Goal: Task Accomplishment & Management: Use online tool/utility

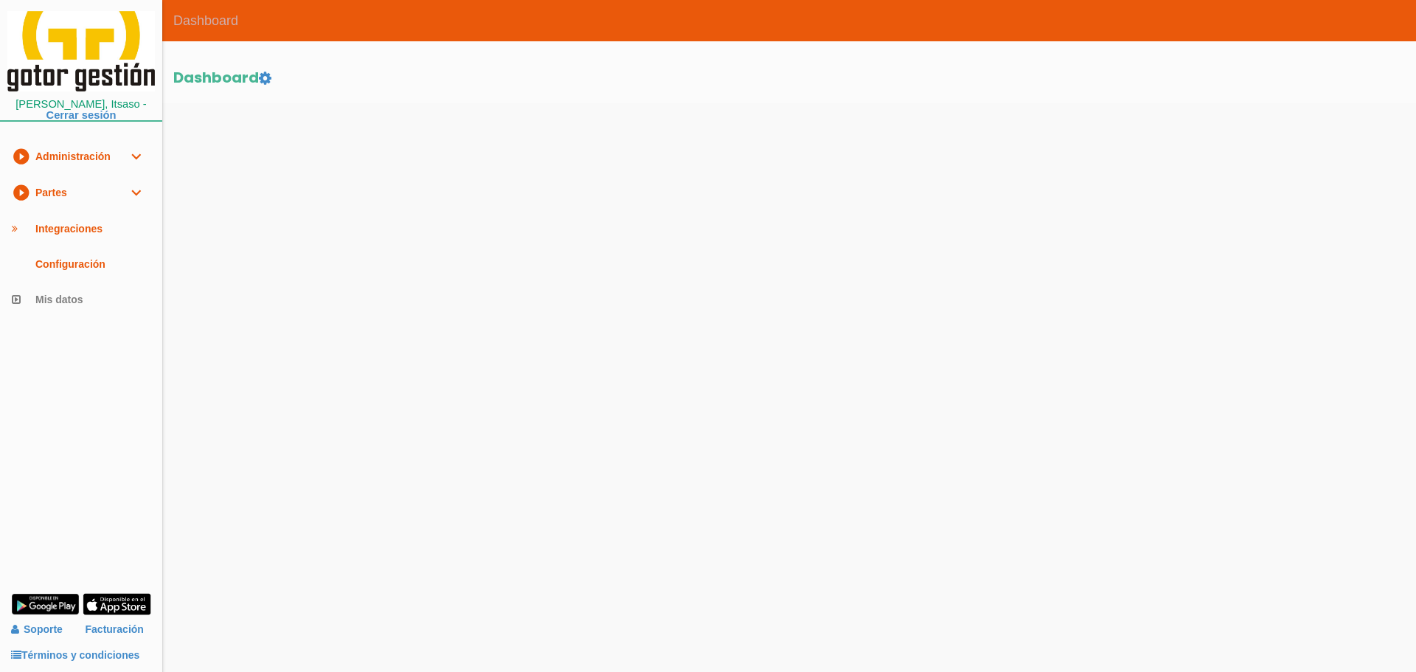
click at [60, 183] on link "play_circle_filled Partes expand_more" at bounding box center [81, 193] width 162 height 36
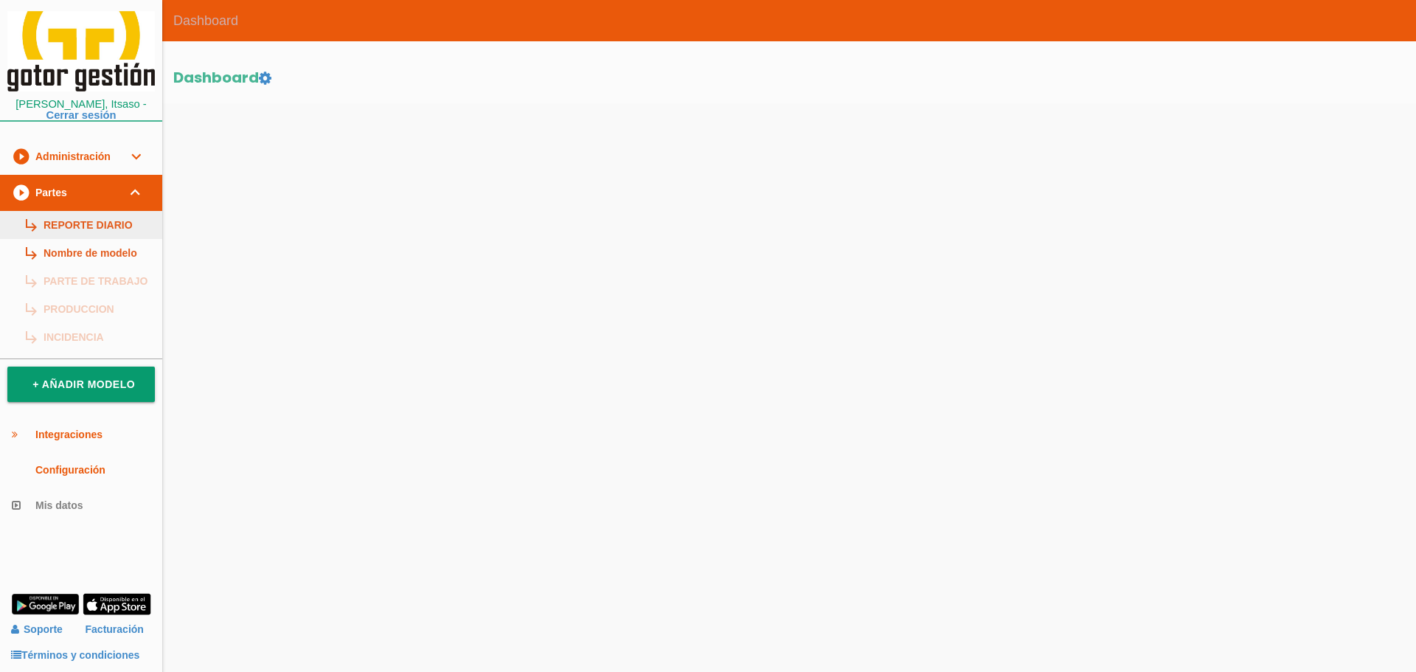
click at [91, 223] on link "subdirectory_arrow_right REPORTE DIARIO" at bounding box center [81, 225] width 162 height 28
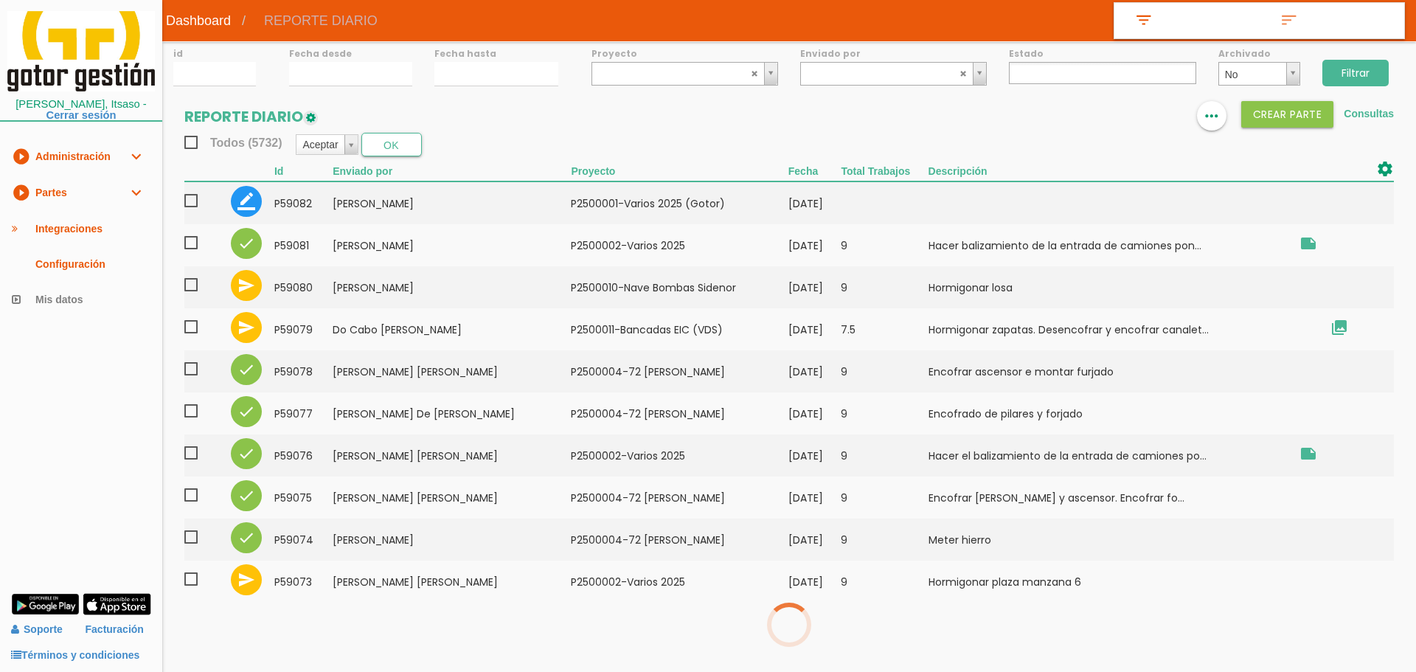
select select
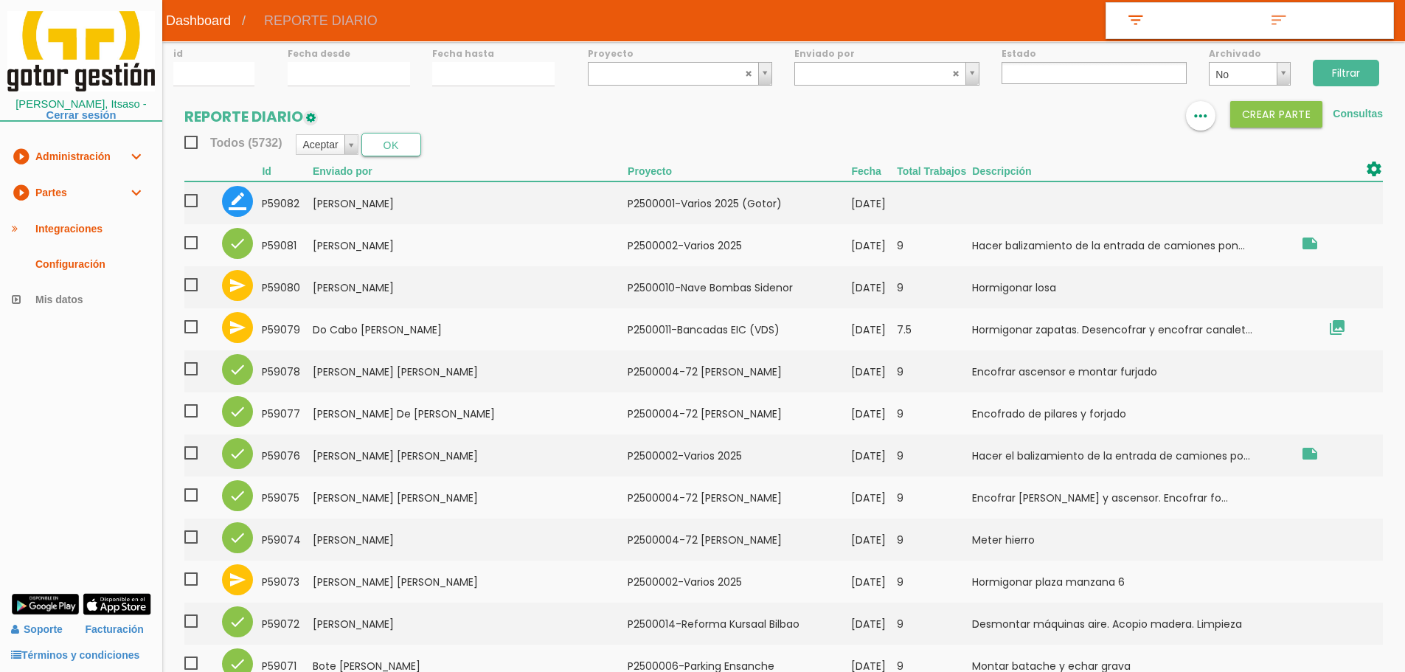
click at [1357, 70] on input "Filtrar" at bounding box center [1345, 73] width 66 height 27
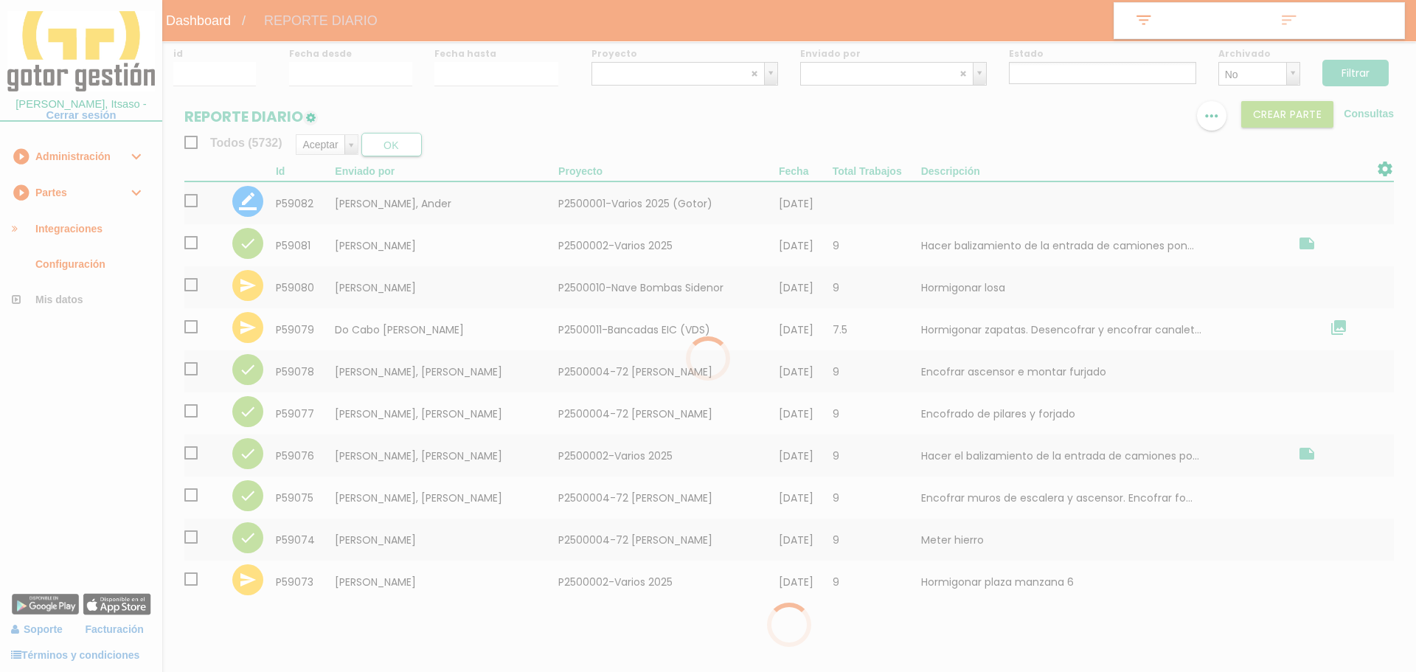
select select
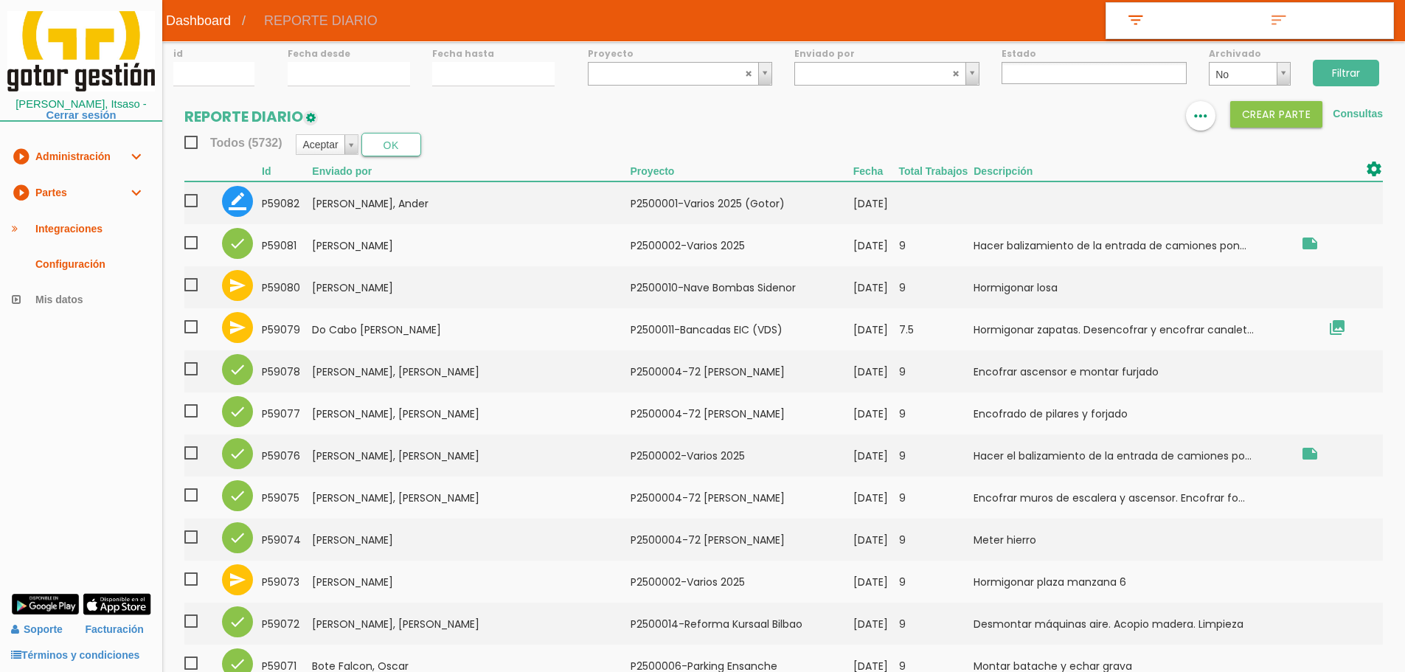
drag, startPoint x: 1346, startPoint y: 77, endPoint x: 1329, endPoint y: 111, distance: 37.9
click at [1346, 77] on input "Filtrar" at bounding box center [1345, 73] width 66 height 27
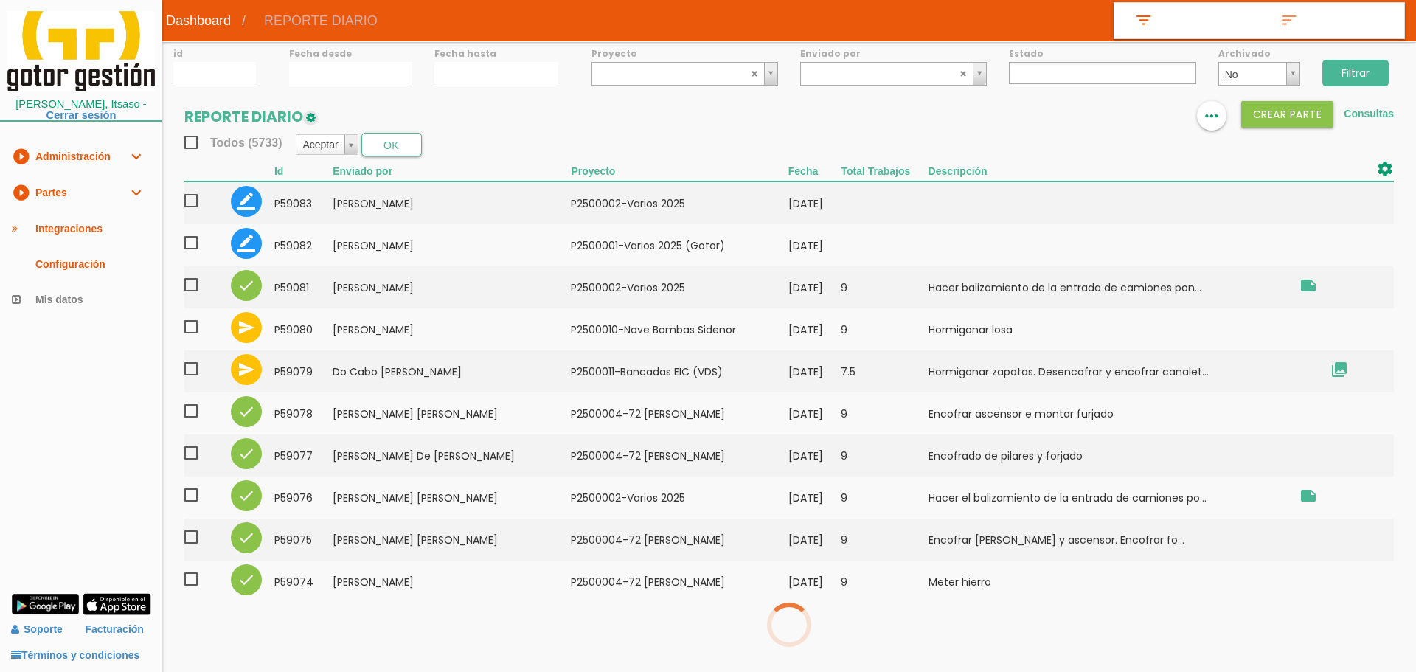
select select
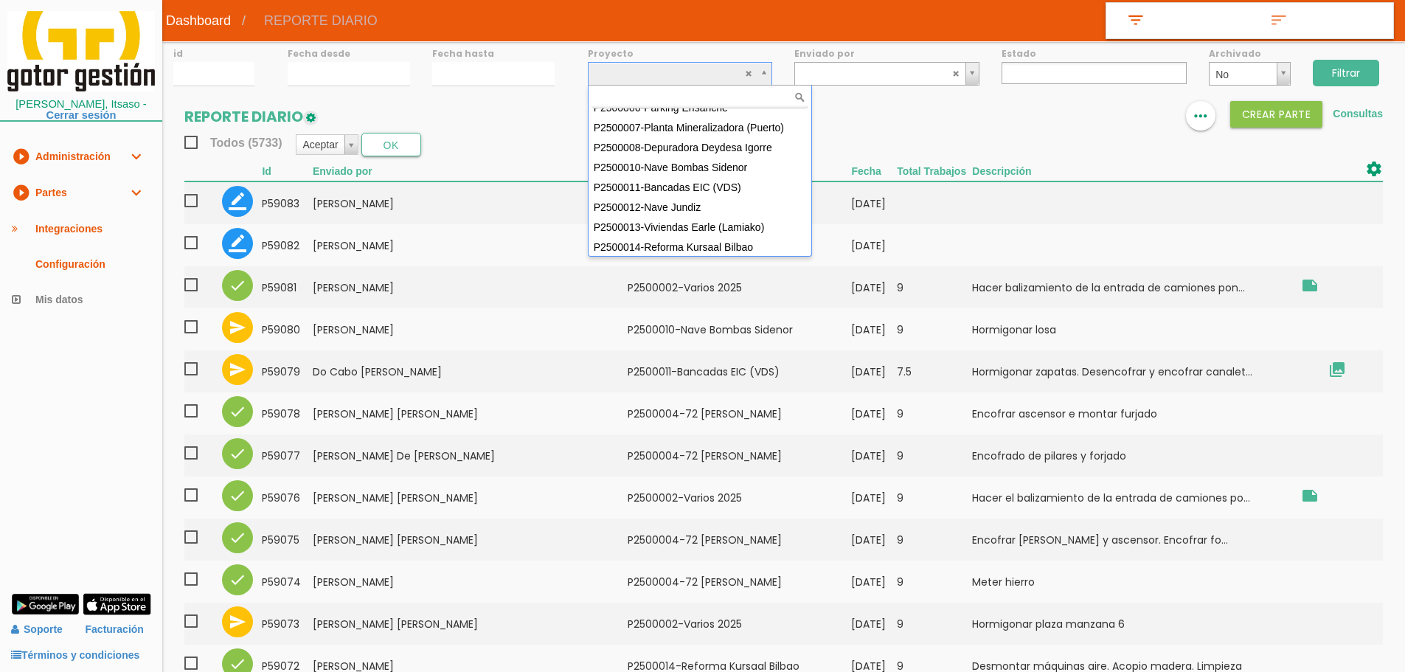
scroll to position [131, 0]
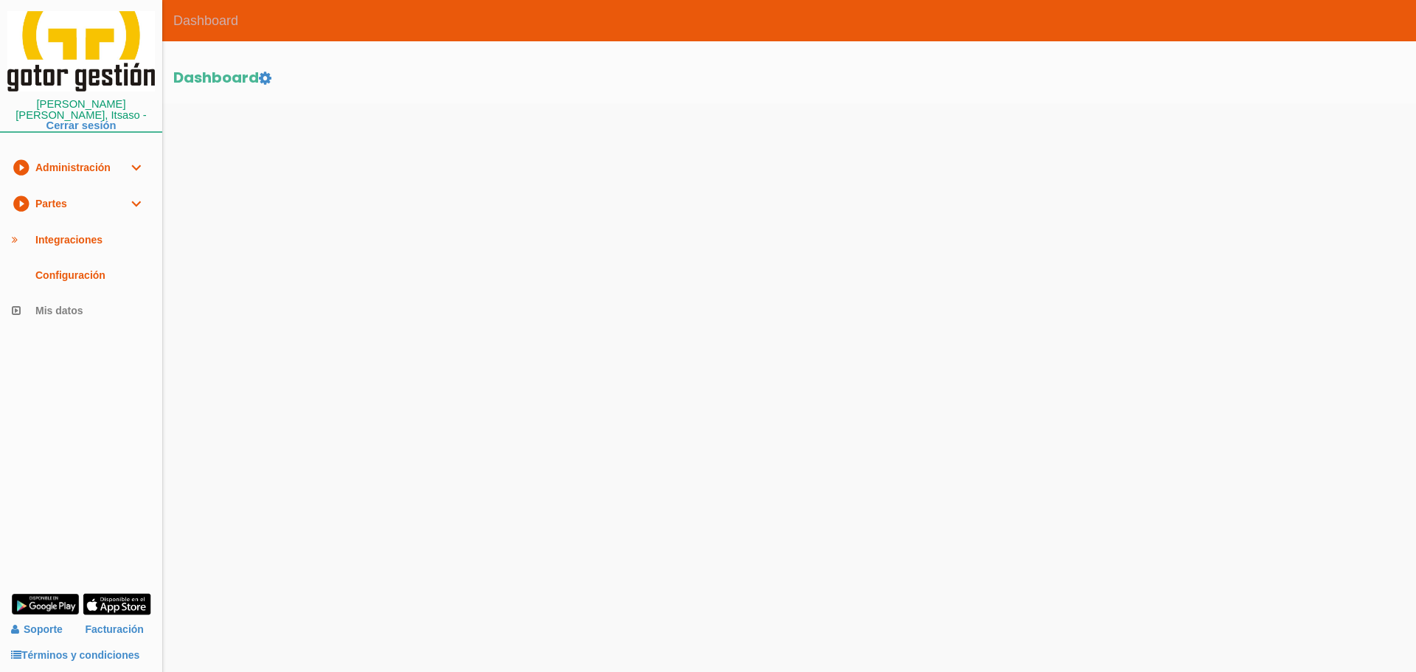
click at [79, 191] on link "play_circle_filled Partes expand_more" at bounding box center [81, 204] width 162 height 36
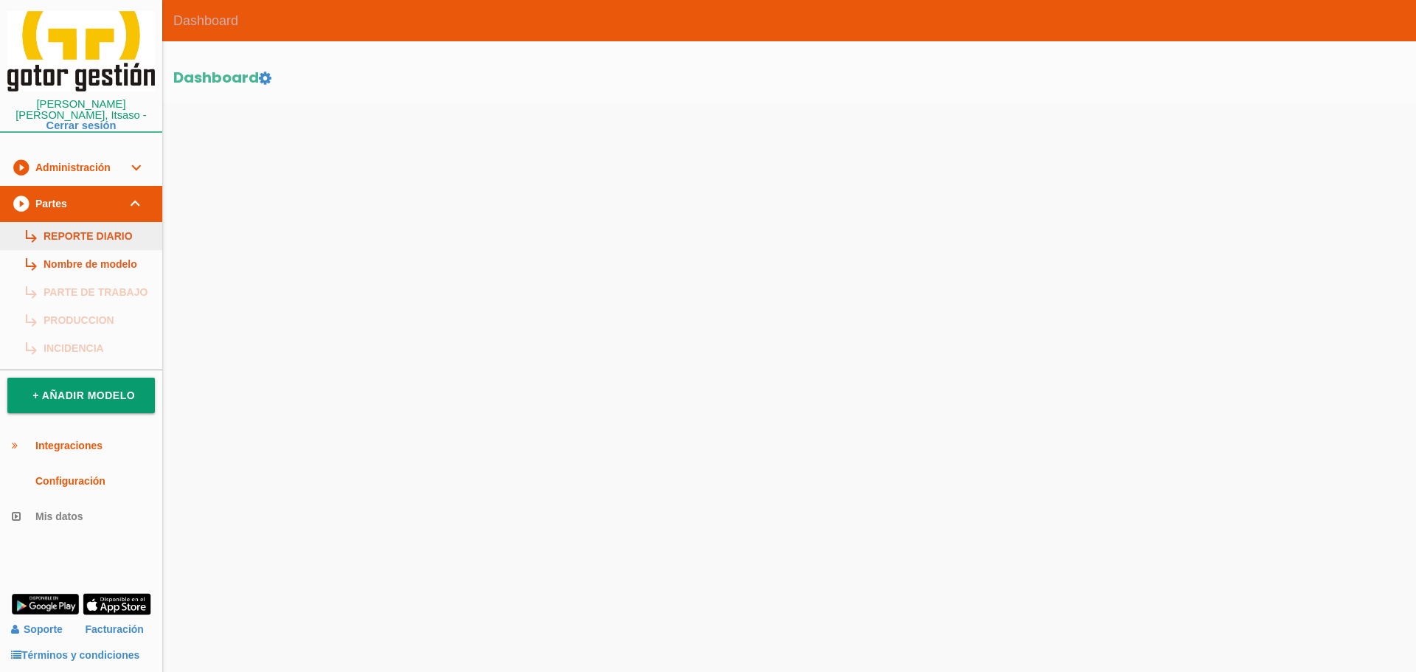
click at [86, 222] on link "subdirectory_arrow_right REPORTE DIARIO" at bounding box center [81, 236] width 162 height 28
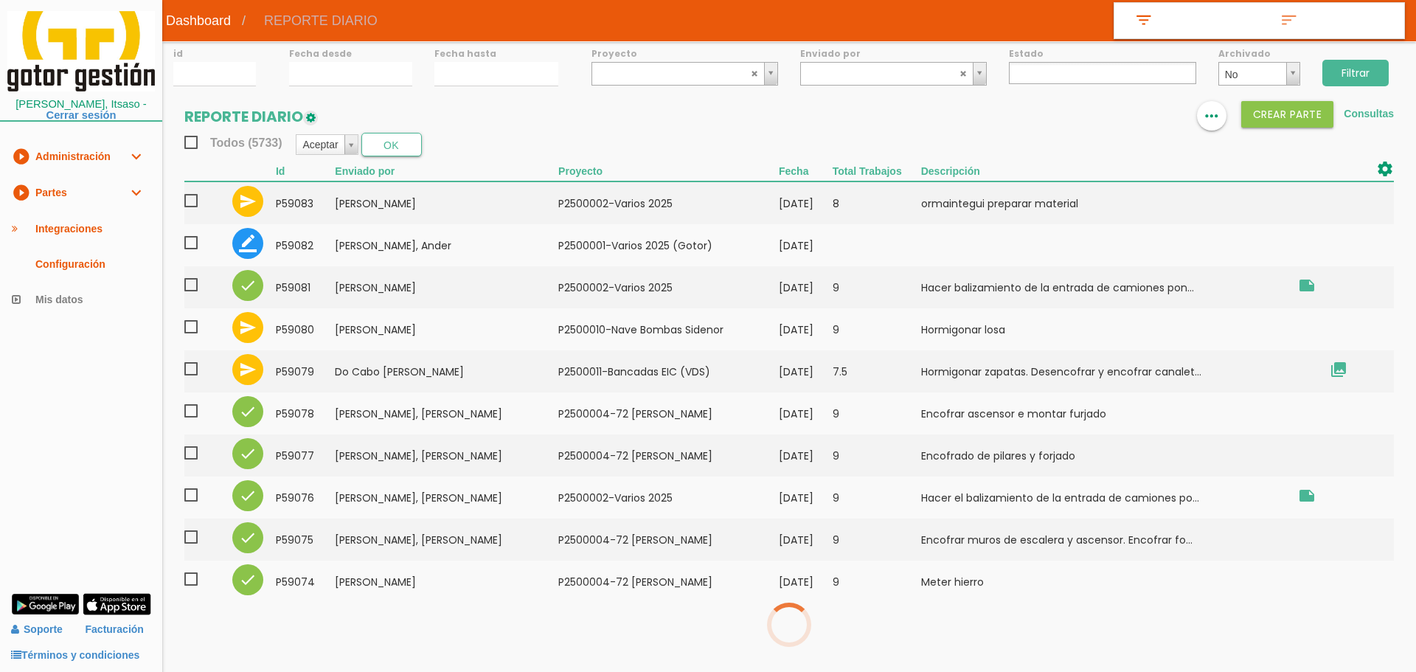
select select
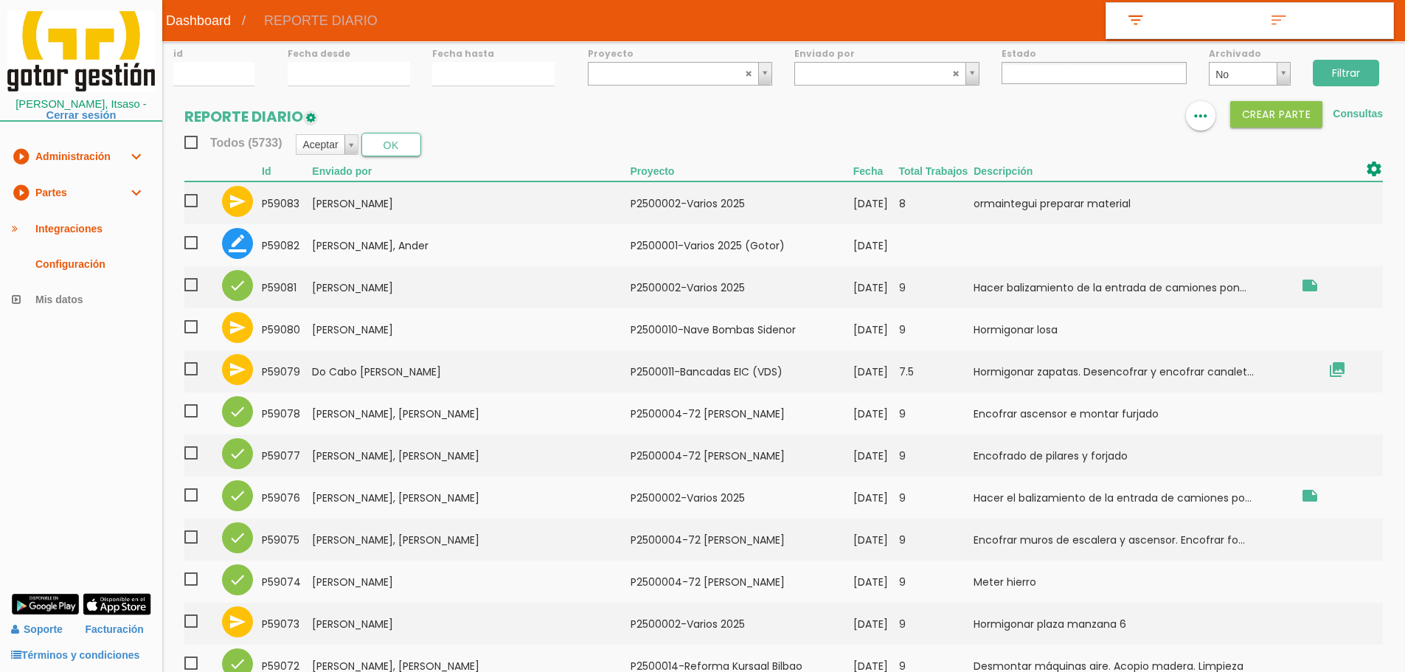
click at [1327, 66] on input "Filtrar" at bounding box center [1345, 73] width 66 height 27
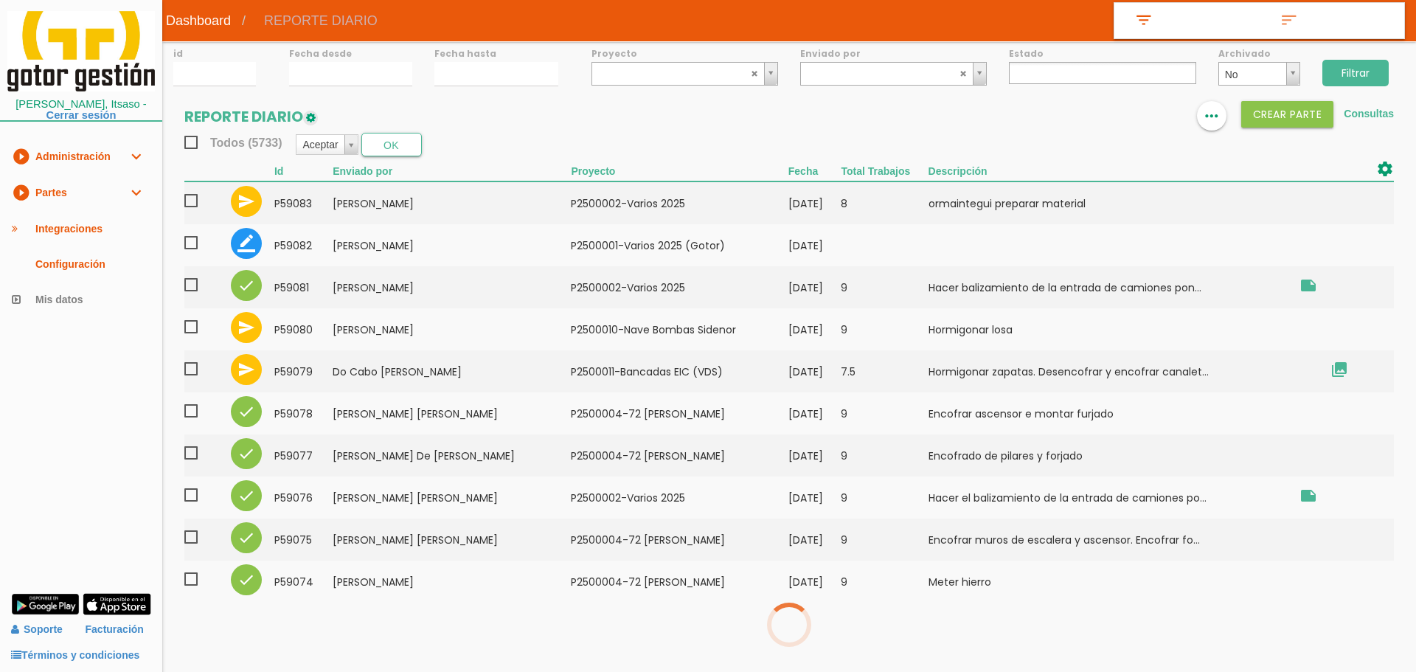
select select
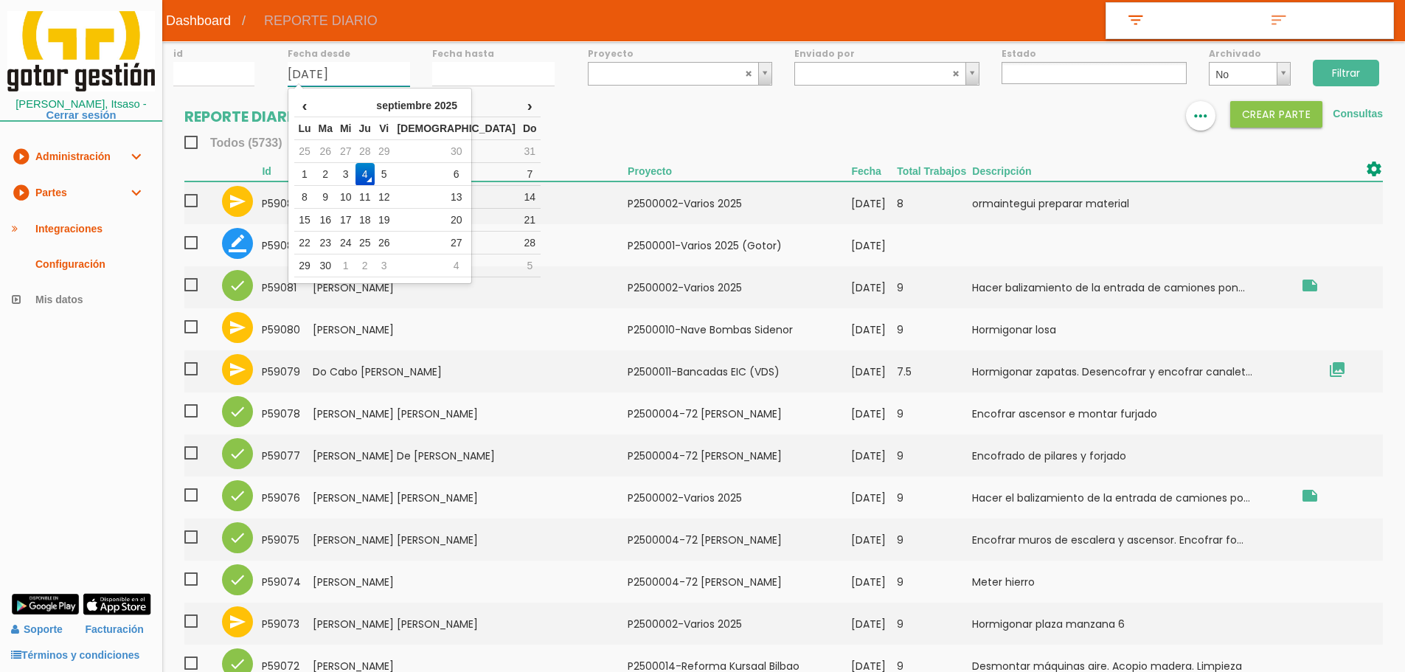
click at [324, 80] on input "04/09/2025" at bounding box center [349, 74] width 122 height 24
click at [355, 173] on td "3" at bounding box center [345, 174] width 19 height 23
type input "[DATE]"
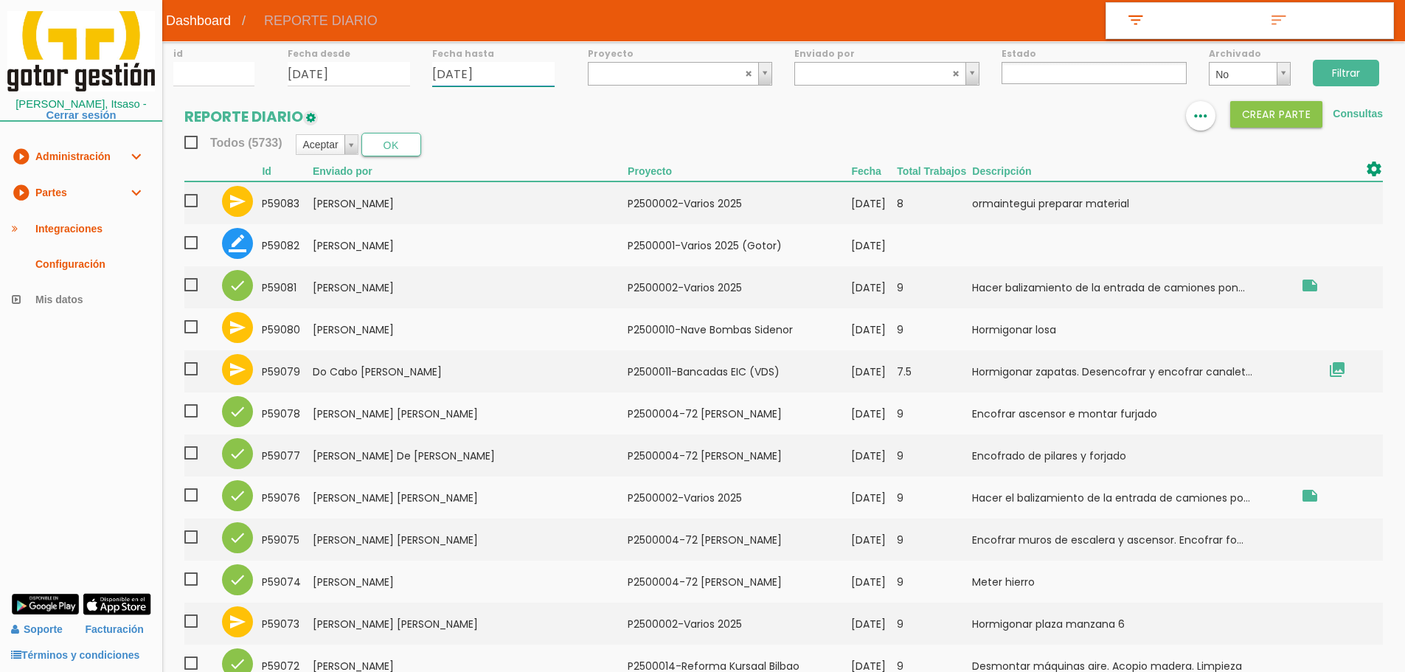
click at [476, 79] on input "04/09/2025" at bounding box center [493, 74] width 122 height 24
click at [500, 173] on td "3" at bounding box center [490, 174] width 19 height 23
type input "[DATE]"
click at [1363, 69] on input "Filtrar" at bounding box center [1345, 73] width 66 height 27
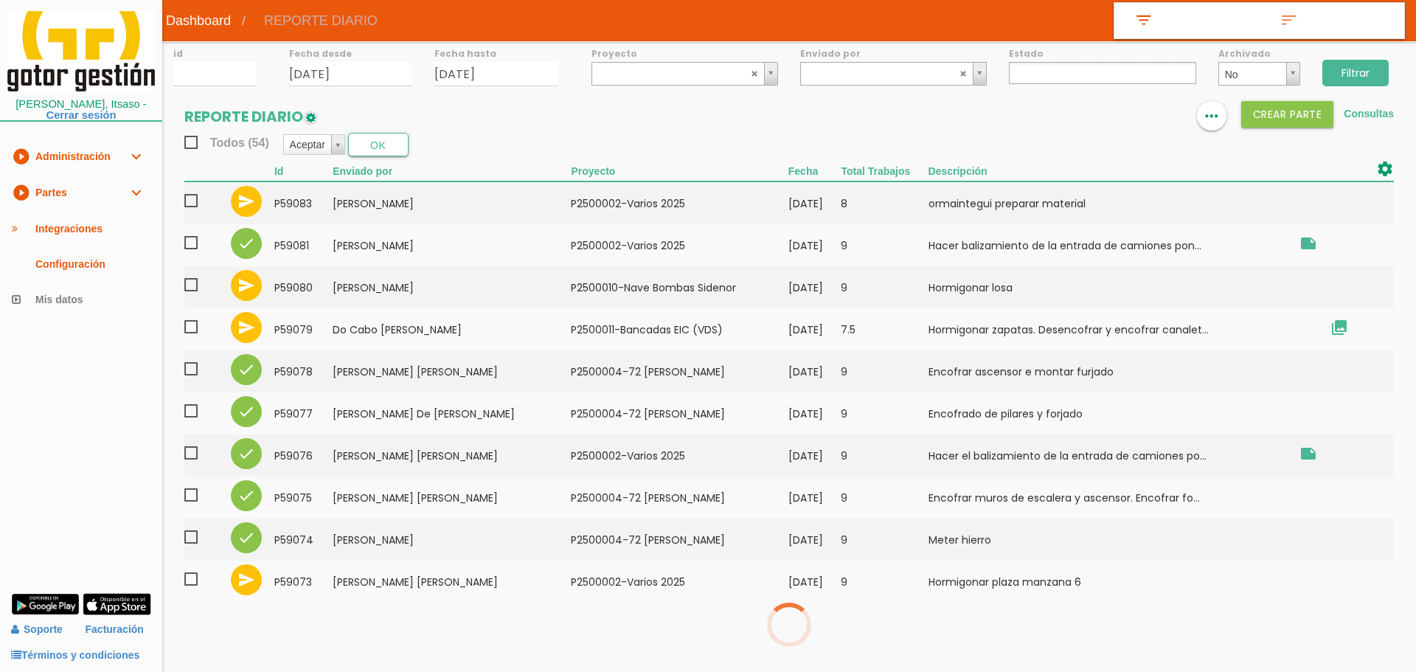
select select
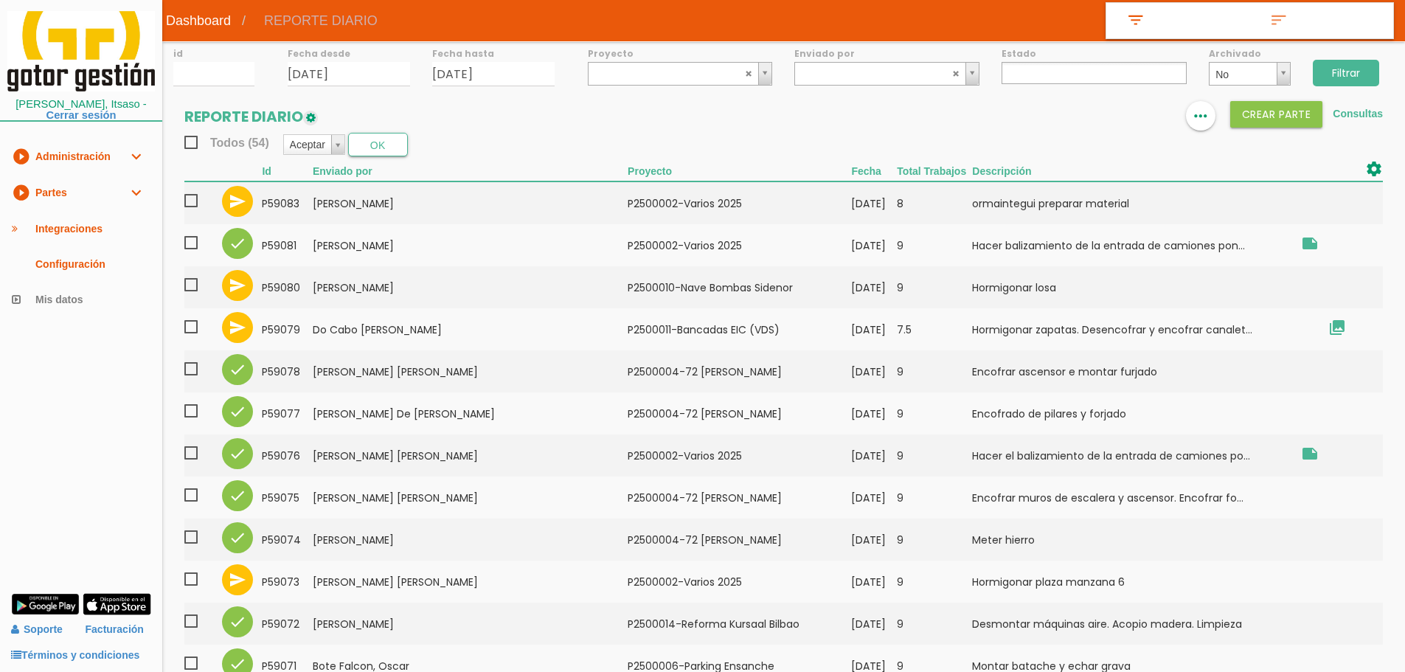
click at [1354, 60] on input "Filtrar" at bounding box center [1345, 73] width 66 height 27
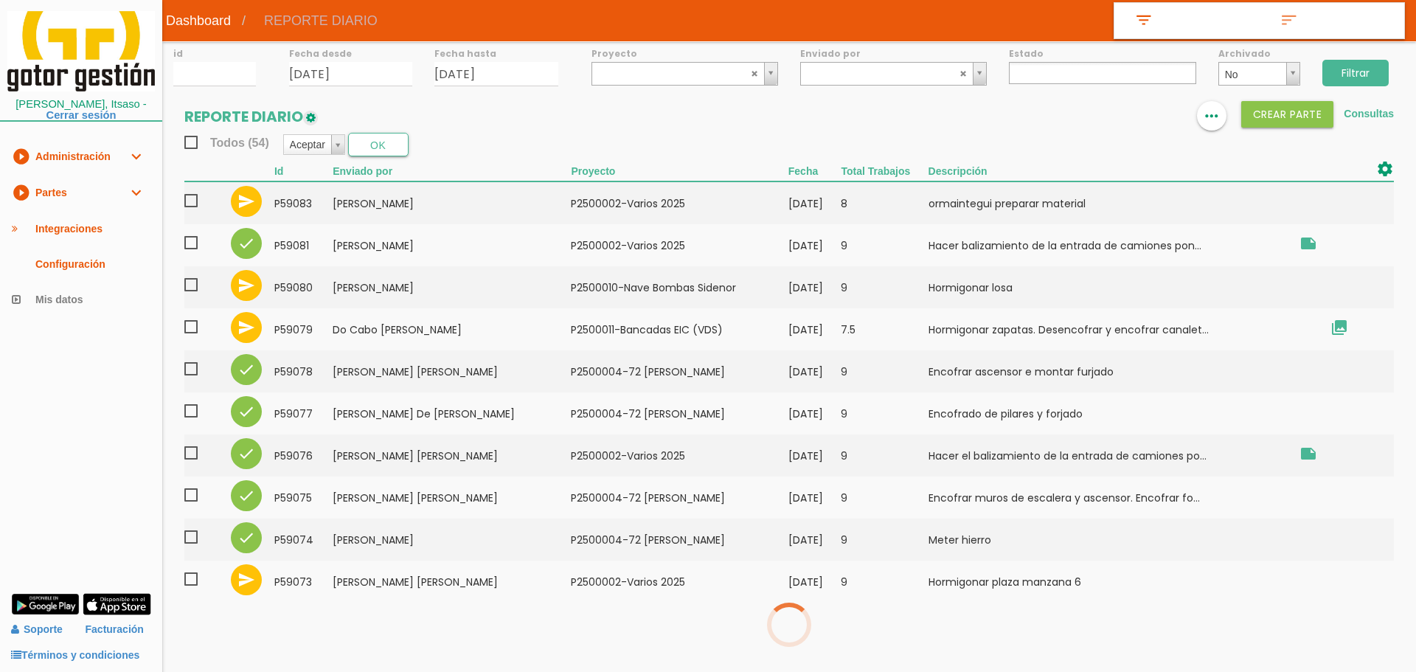
select select
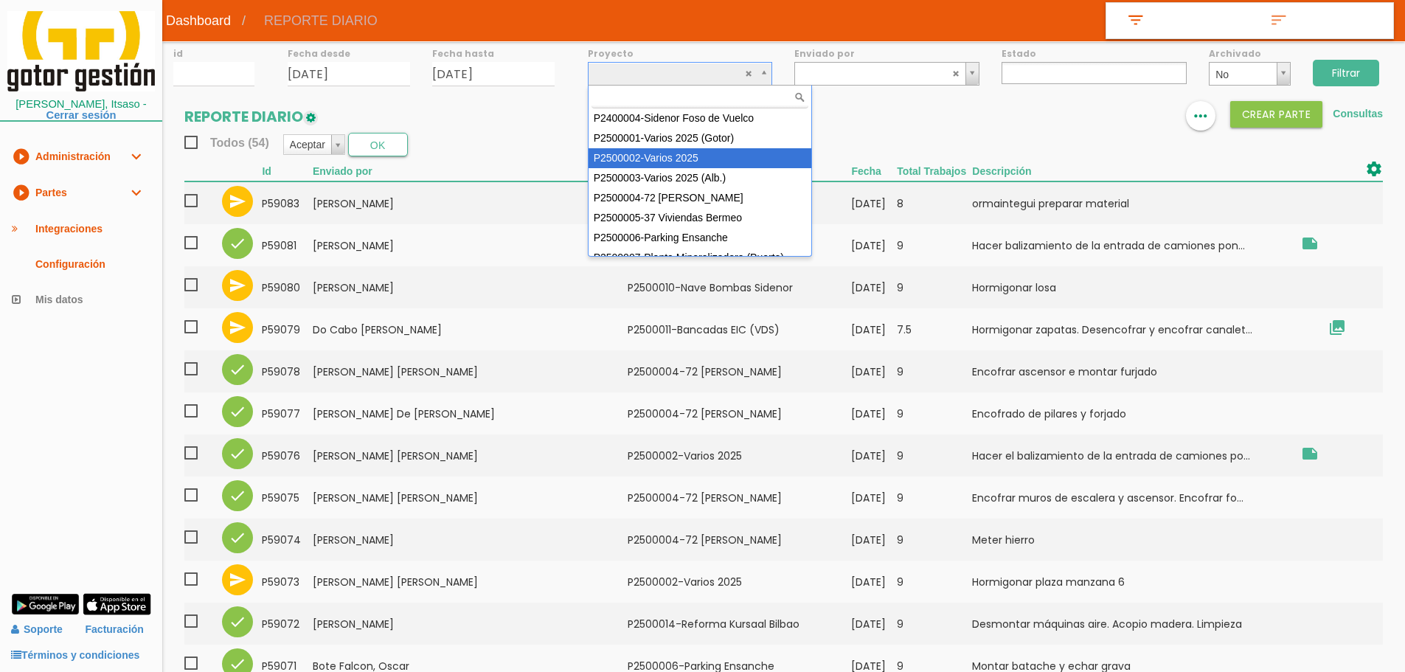
select select "84"
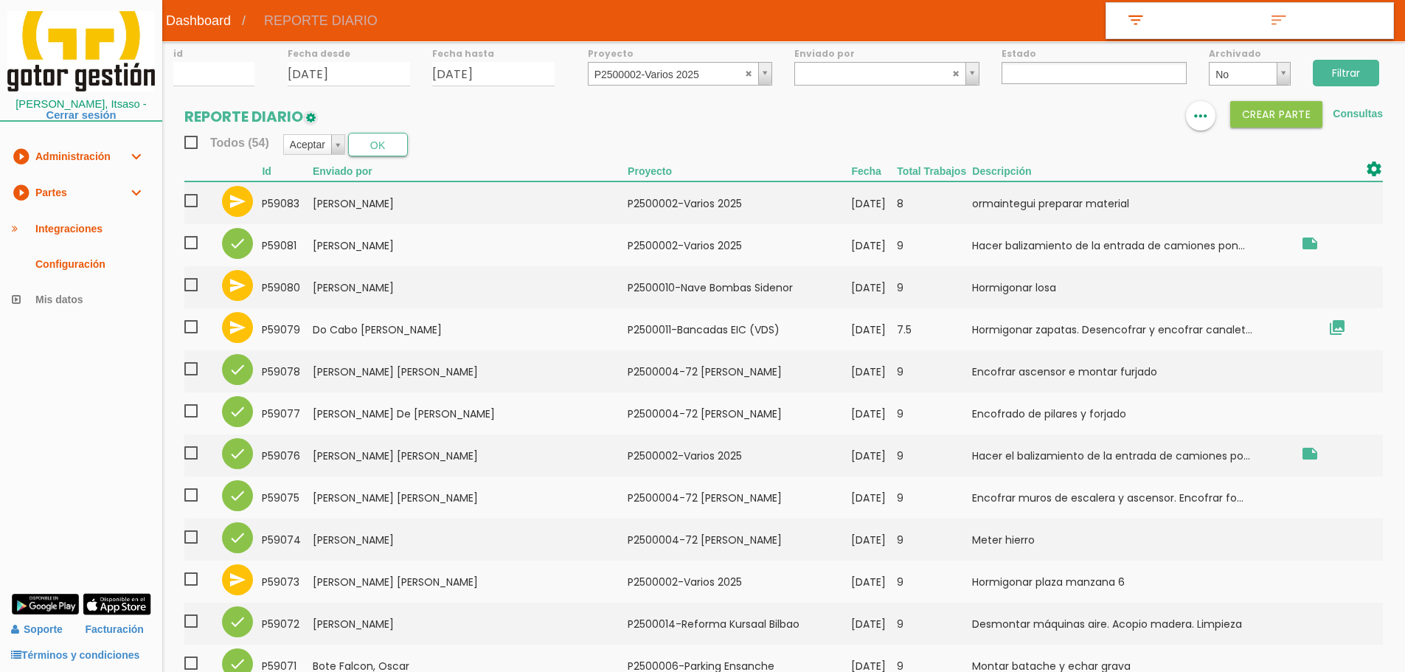
click at [1344, 69] on input "Filtrar" at bounding box center [1345, 73] width 66 height 27
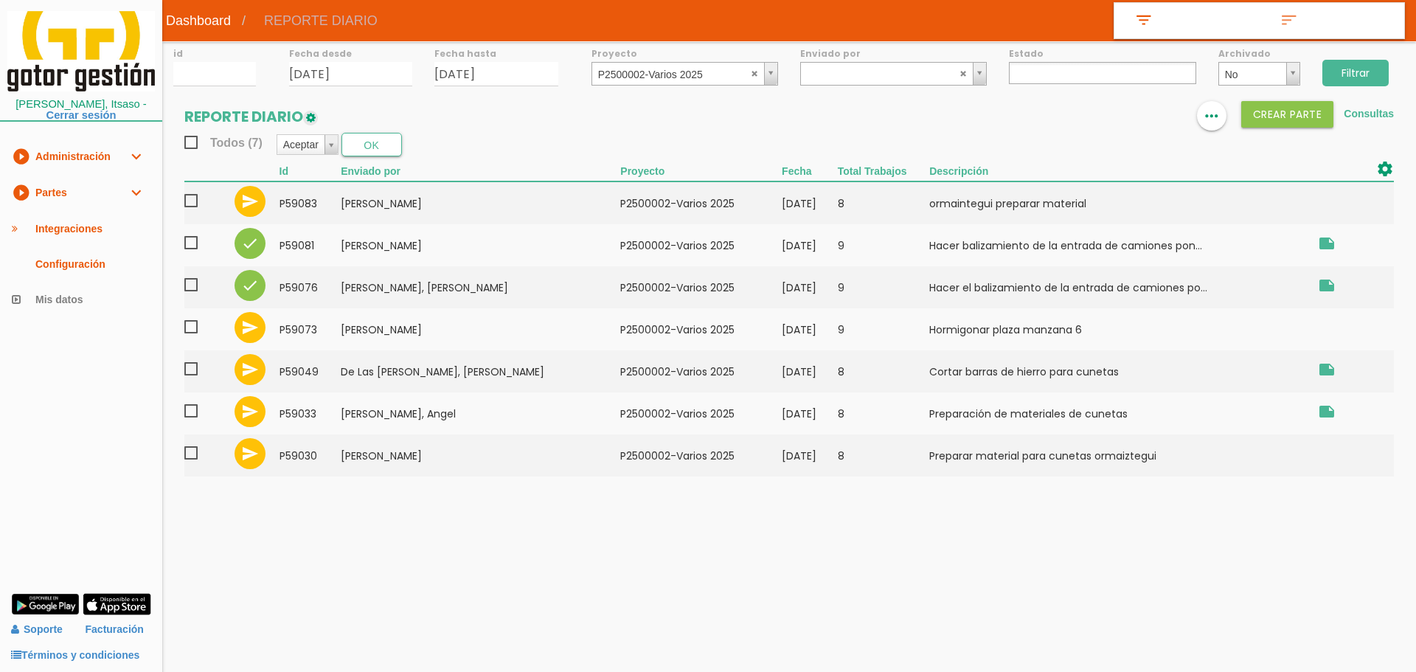
select select
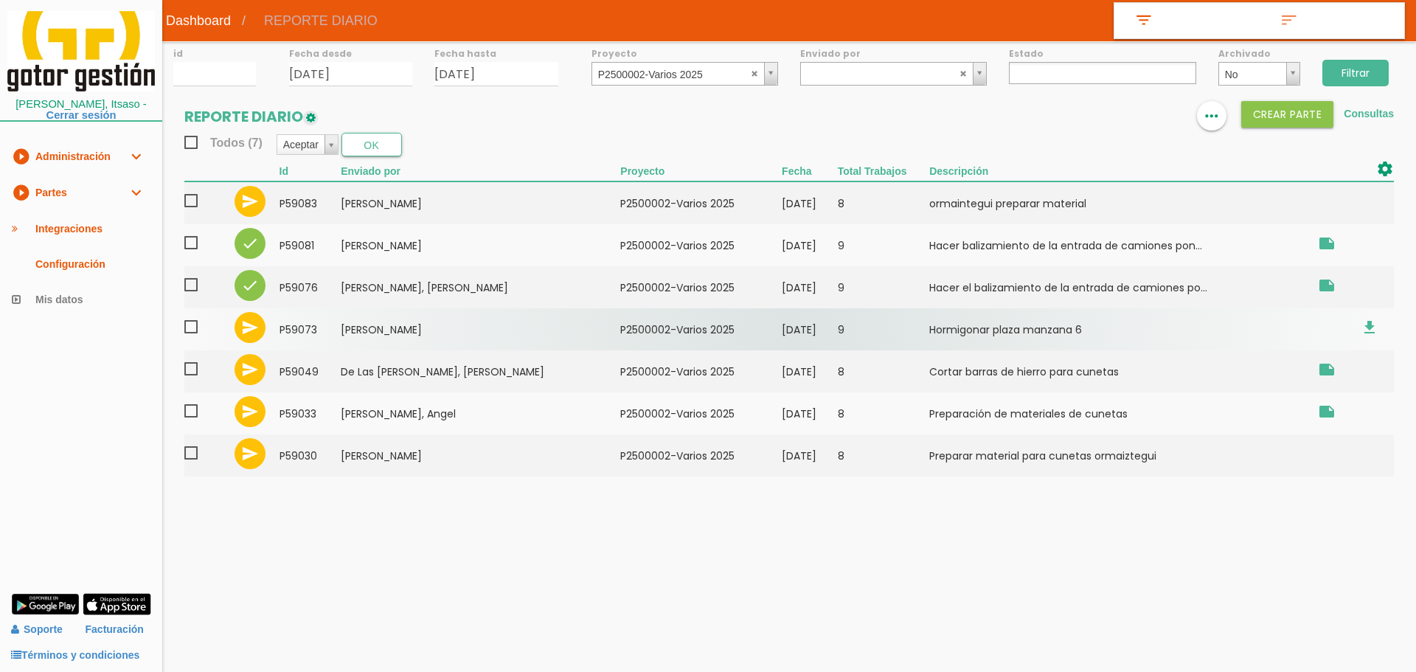
click at [189, 327] on span at bounding box center [197, 327] width 26 height 18
click at [0, 0] on input "checkbox" at bounding box center [0, 0] width 0 height 0
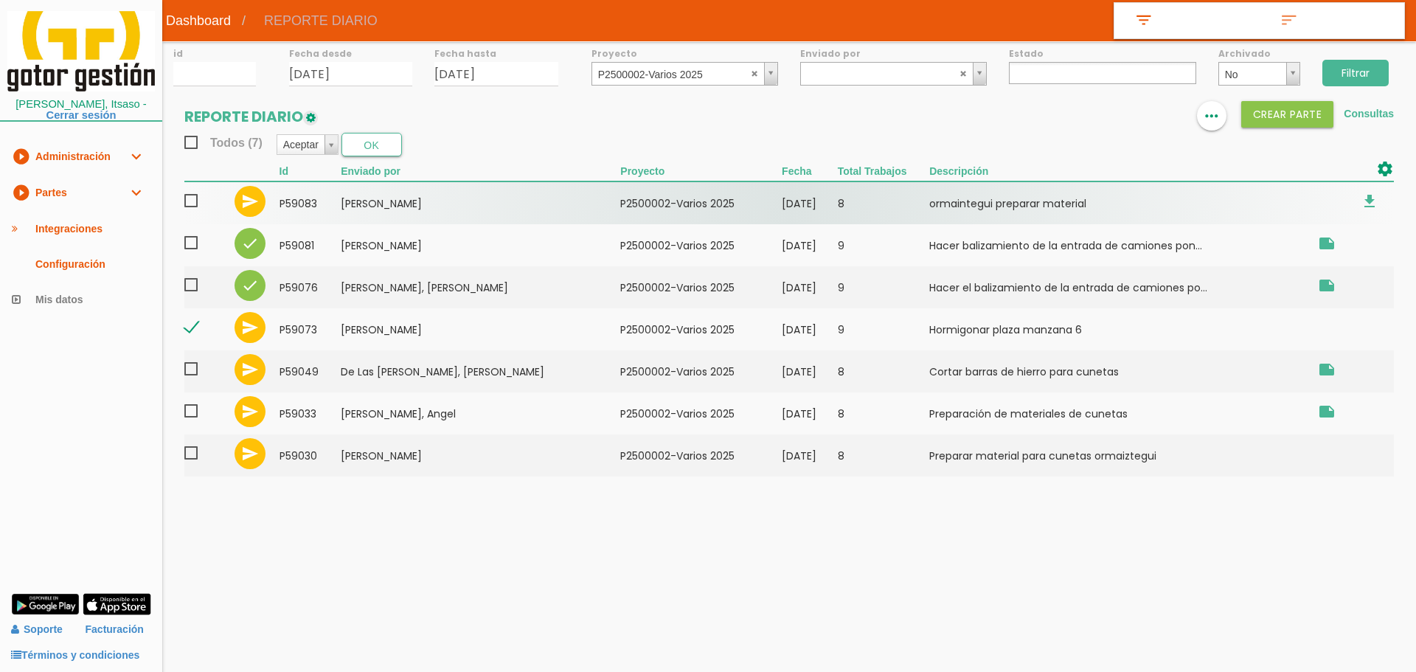
click at [189, 203] on span at bounding box center [197, 201] width 26 height 18
click at [0, 0] on input "checkbox" at bounding box center [0, 0] width 0 height 0
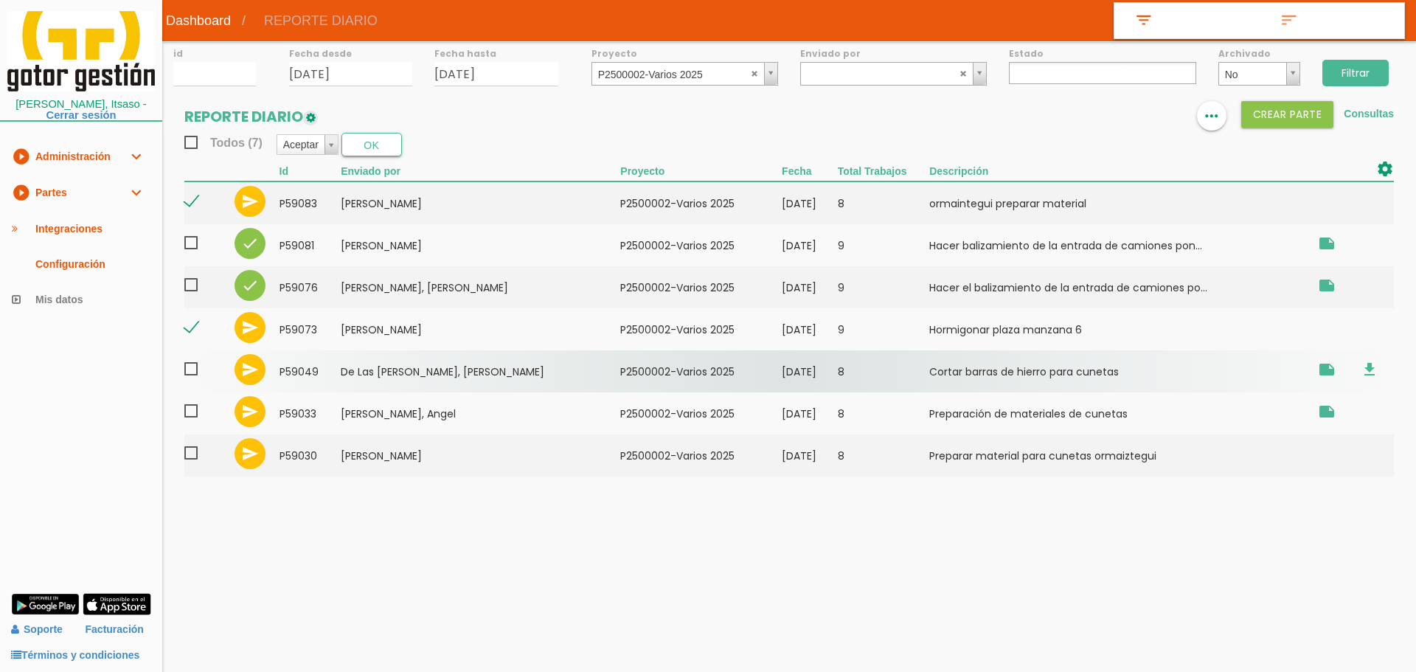
click at [192, 369] on span at bounding box center [197, 369] width 26 height 18
click at [0, 0] on input "checkbox" at bounding box center [0, 0] width 0 height 0
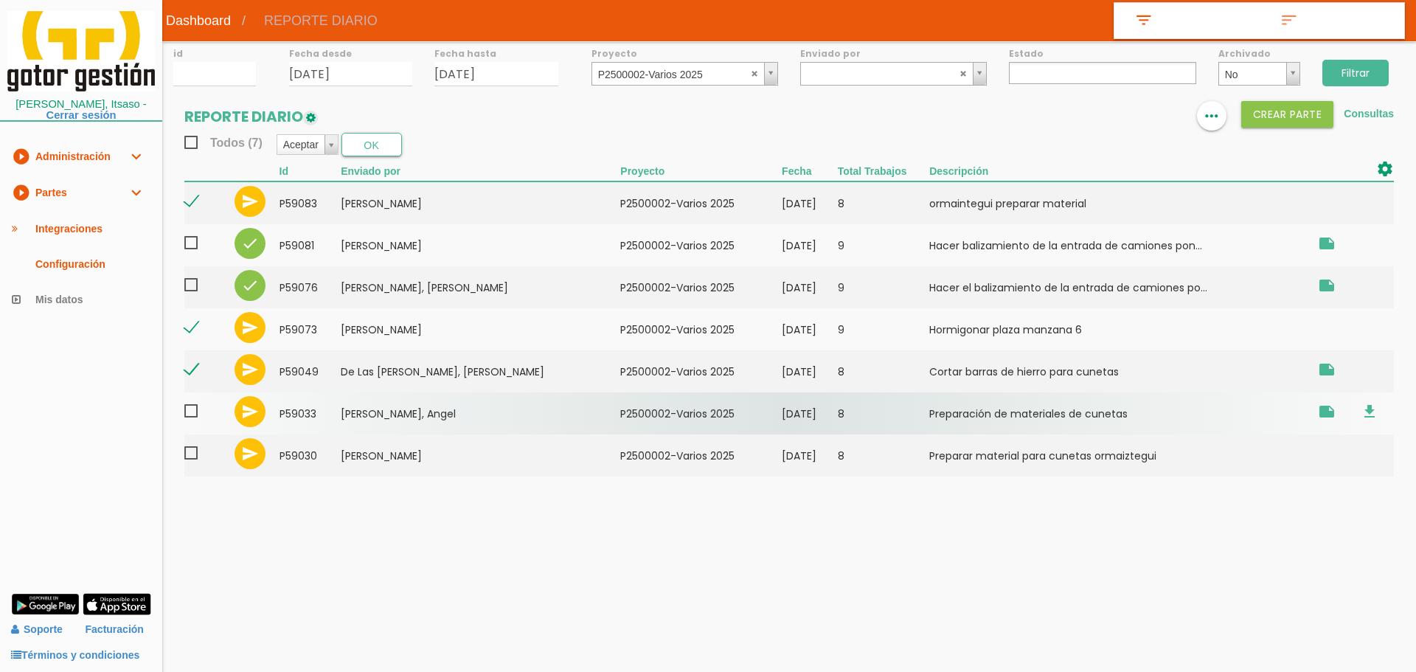
click at [189, 408] on span at bounding box center [197, 411] width 26 height 18
click at [0, 0] on input "checkbox" at bounding box center [0, 0] width 0 height 0
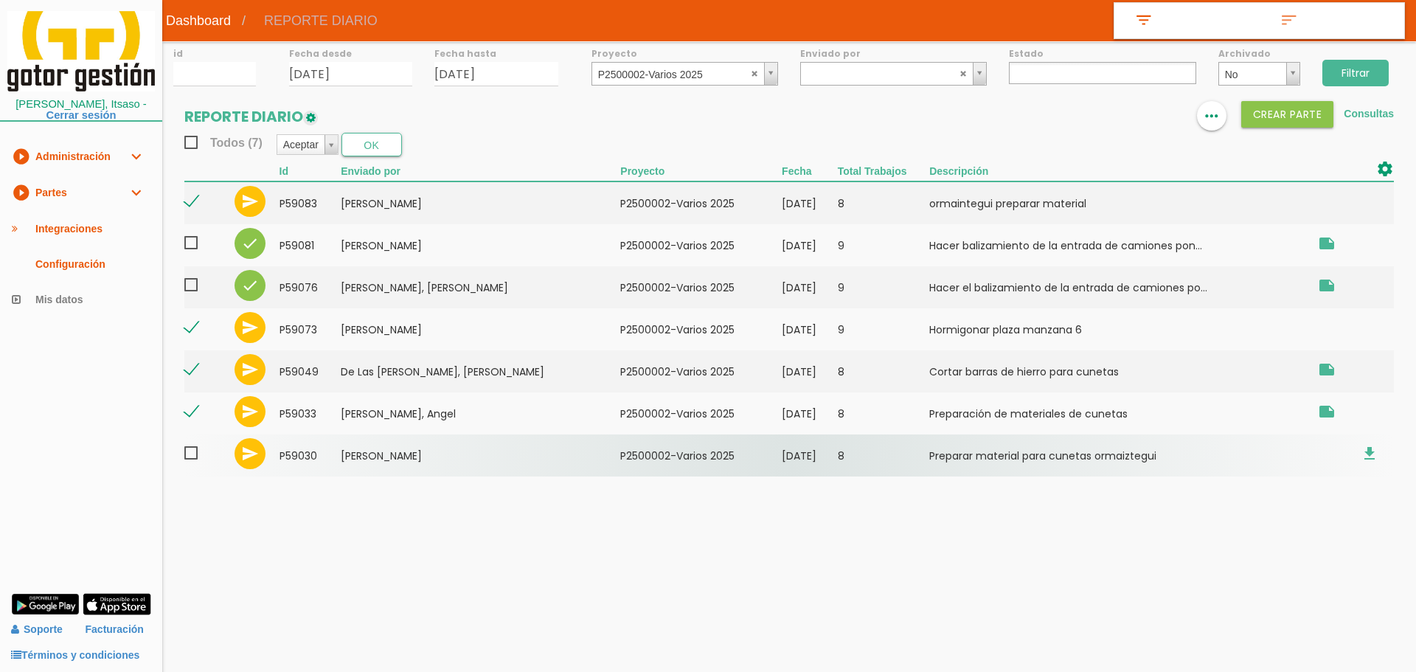
click at [195, 455] on span at bounding box center [197, 453] width 26 height 18
click at [0, 0] on input "checkbox" at bounding box center [0, 0] width 0 height 0
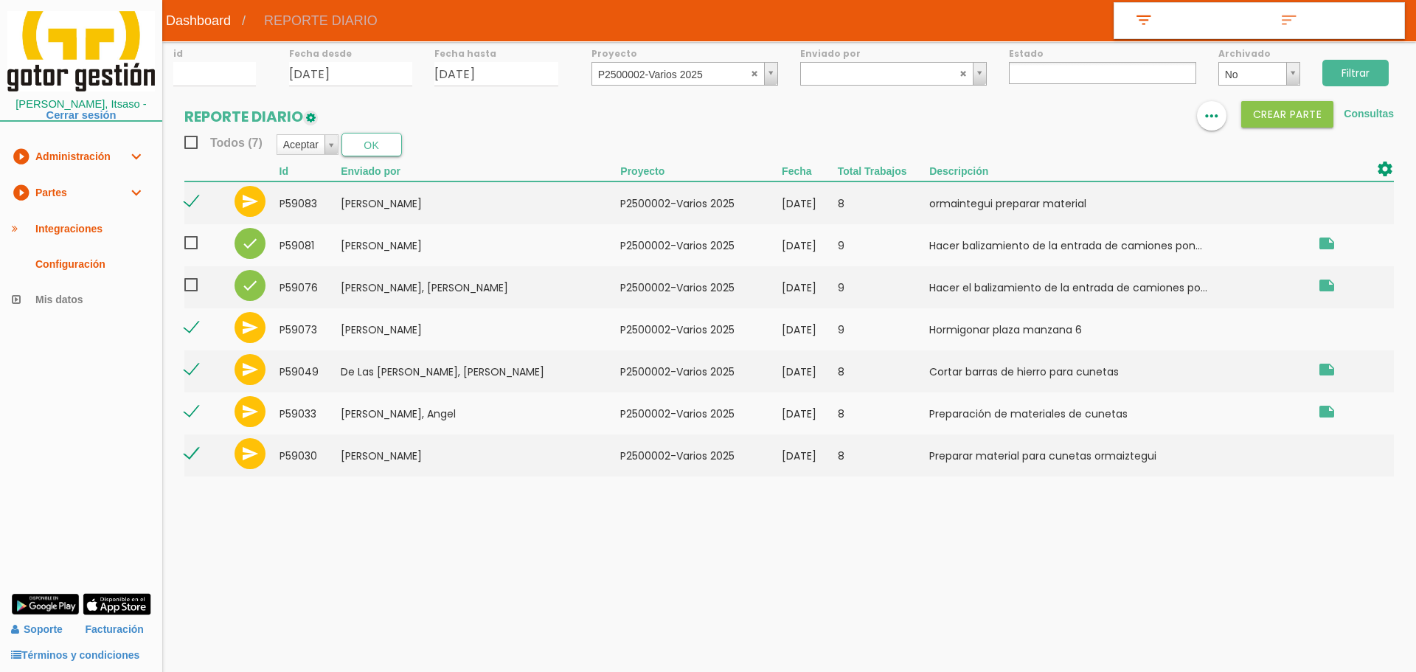
click at [377, 157] on section "REPORTE DIARIO format_list_bulleted view_column more_horiz Crear PARTE Consulta…" at bounding box center [788, 296] width 1253 height 390
click at [384, 149] on button "OK" at bounding box center [371, 145] width 60 height 24
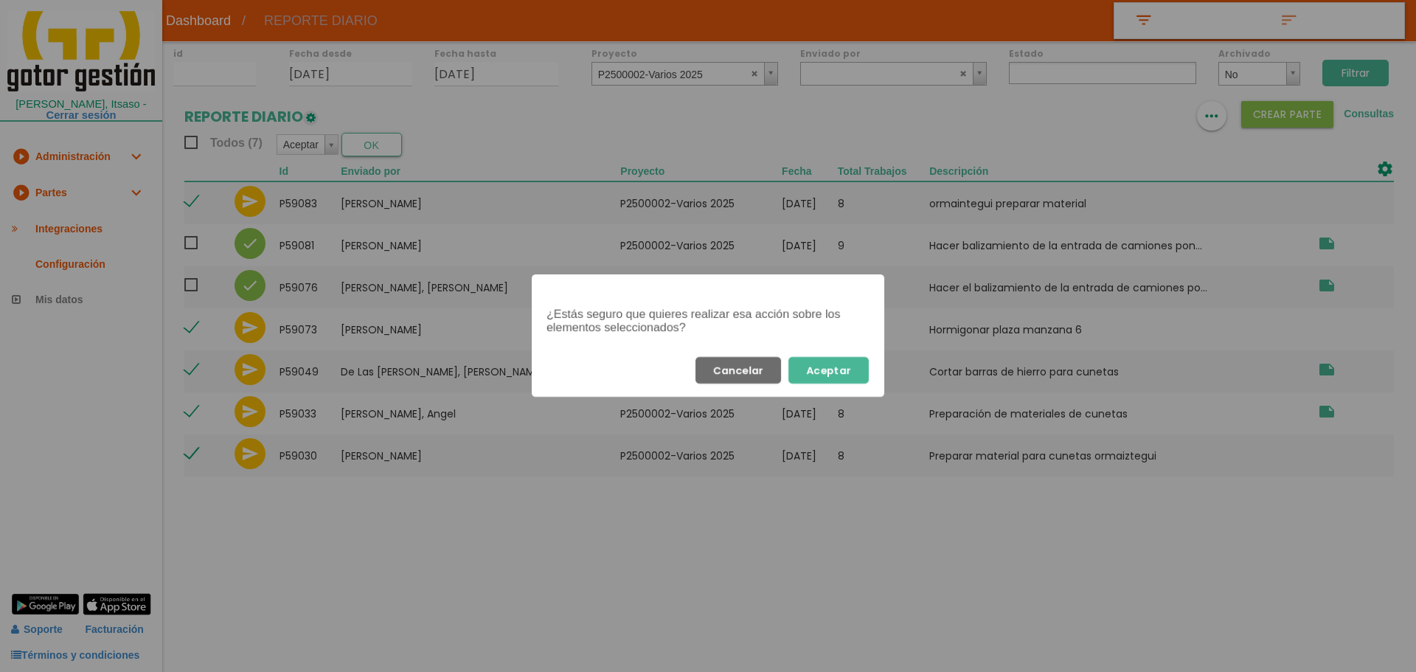
click at [837, 370] on button "Aceptar" at bounding box center [828, 370] width 80 height 27
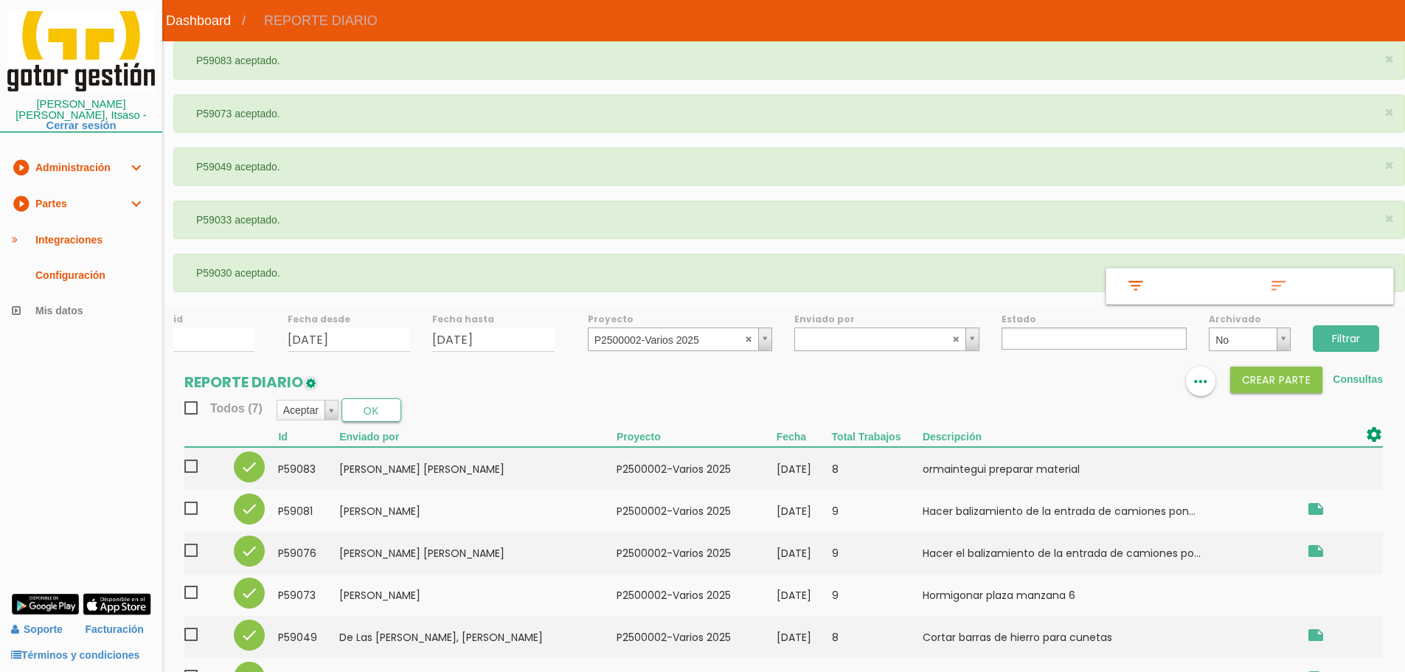
select select
click at [745, 340] on abbr at bounding box center [749, 338] width 9 height 9
click at [1357, 338] on input "Filtrar" at bounding box center [1345, 338] width 66 height 27
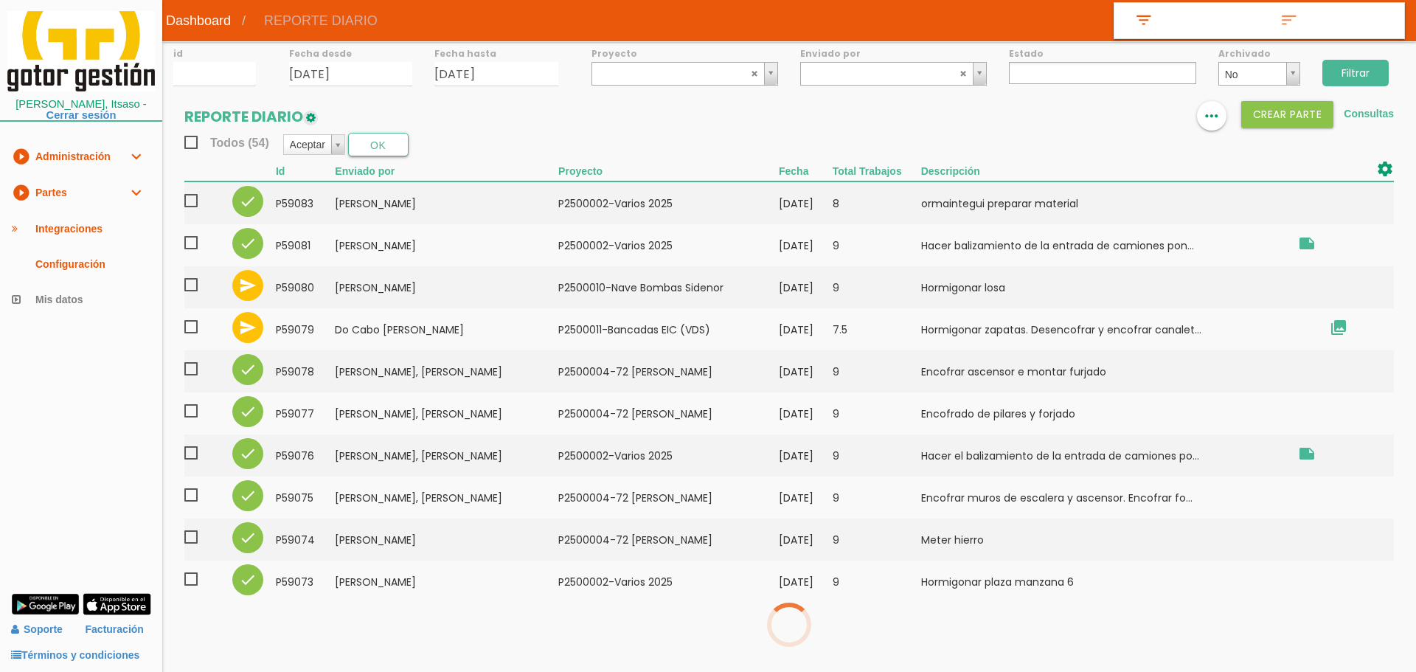
select select
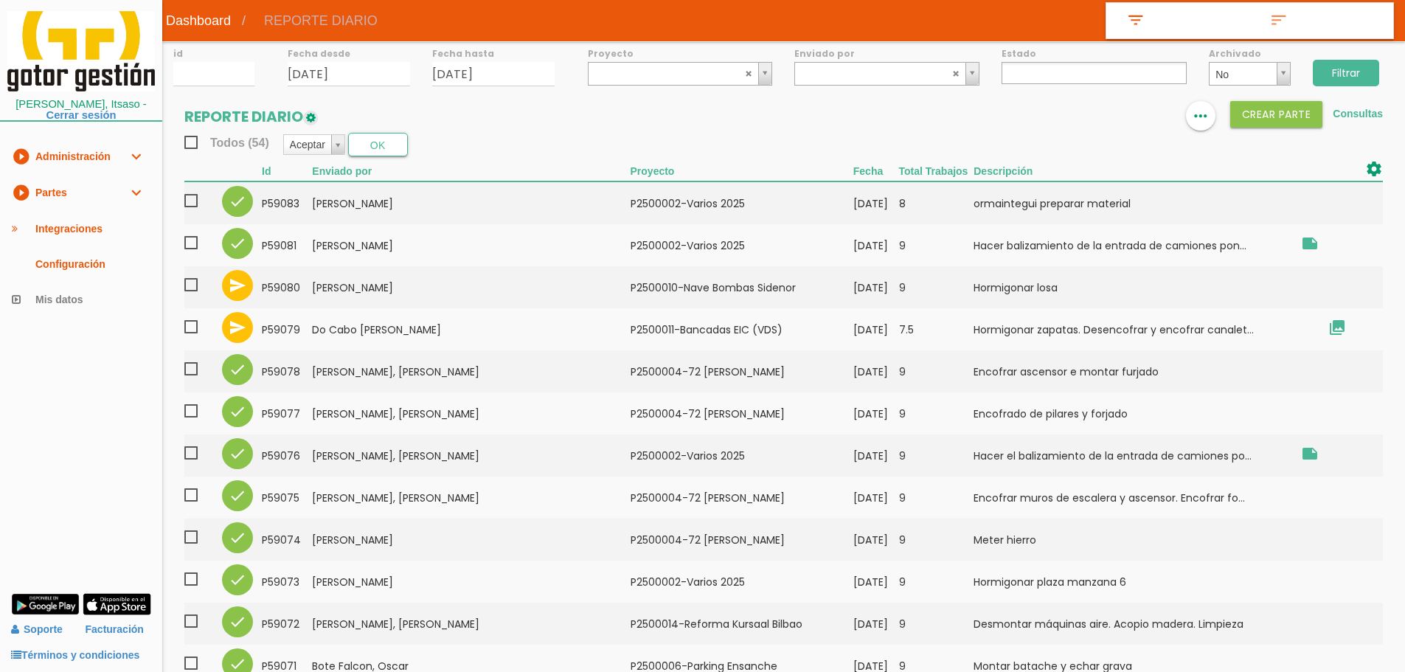
click at [1356, 77] on input "Filtrar" at bounding box center [1345, 73] width 66 height 27
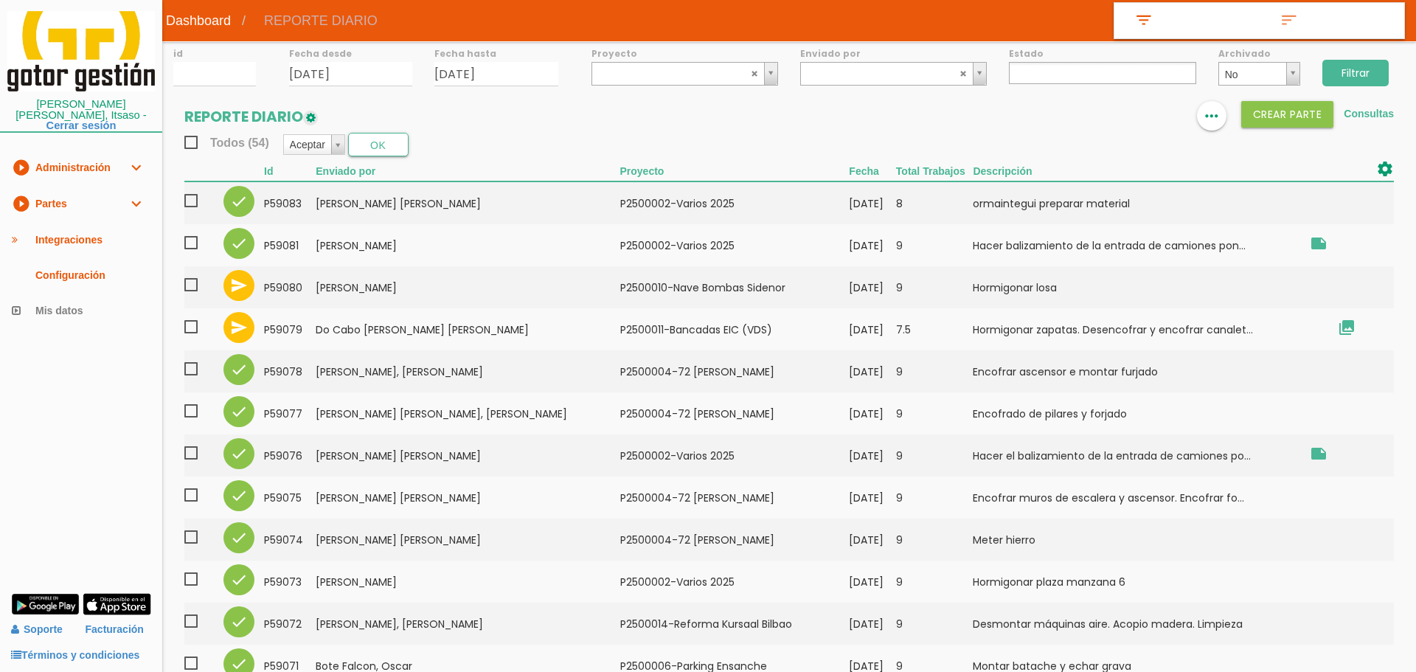
select select
drag, startPoint x: 1311, startPoint y: 66, endPoint x: 1334, endPoint y: 69, distance: 23.7
click at [1311, 66] on div "Filtrar" at bounding box center [1352, 71] width 103 height 60
click at [1346, 70] on input "Filtrar" at bounding box center [1345, 73] width 66 height 27
